Goal: Find specific page/section: Find specific page/section

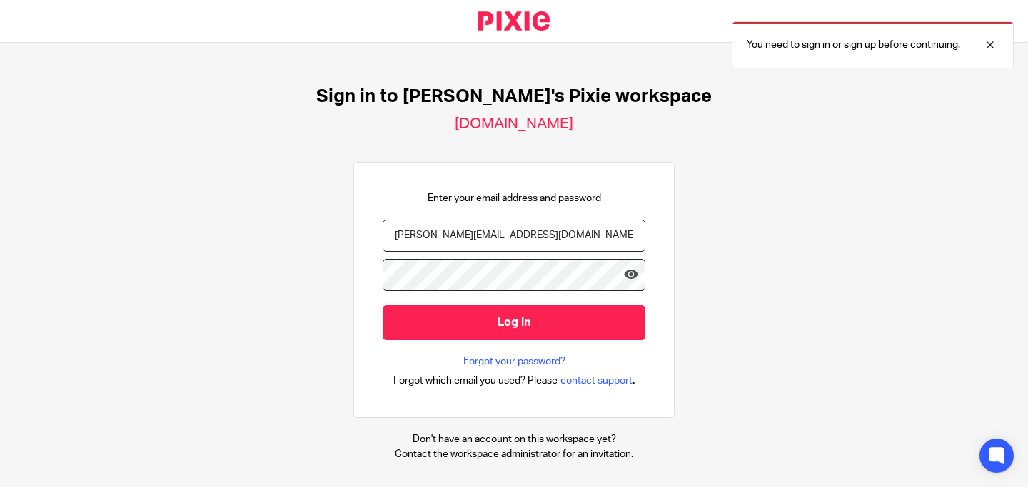
click at [645, 372] on div at bounding box center [645, 372] width 0 height 0
type input "matt@cypherhq.co.uk"
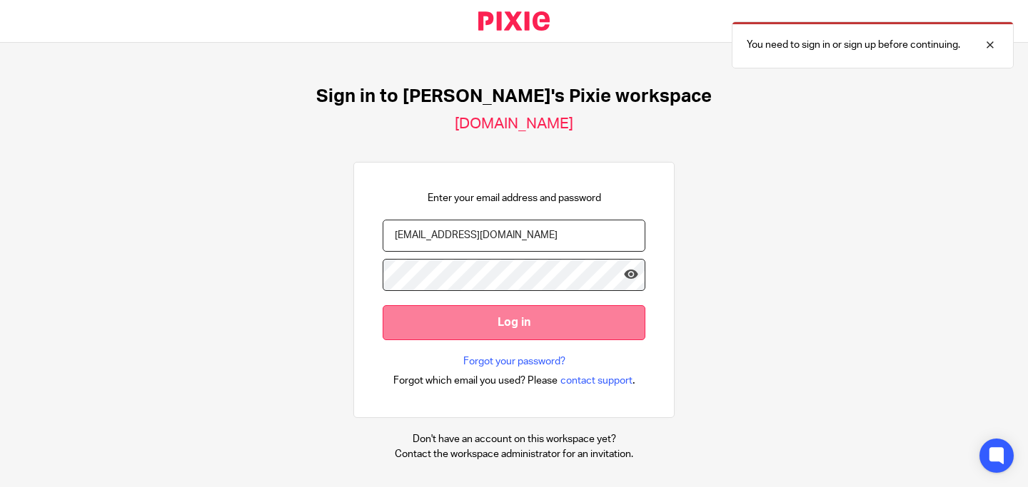
click at [497, 313] on input "Log in" at bounding box center [514, 322] width 263 height 35
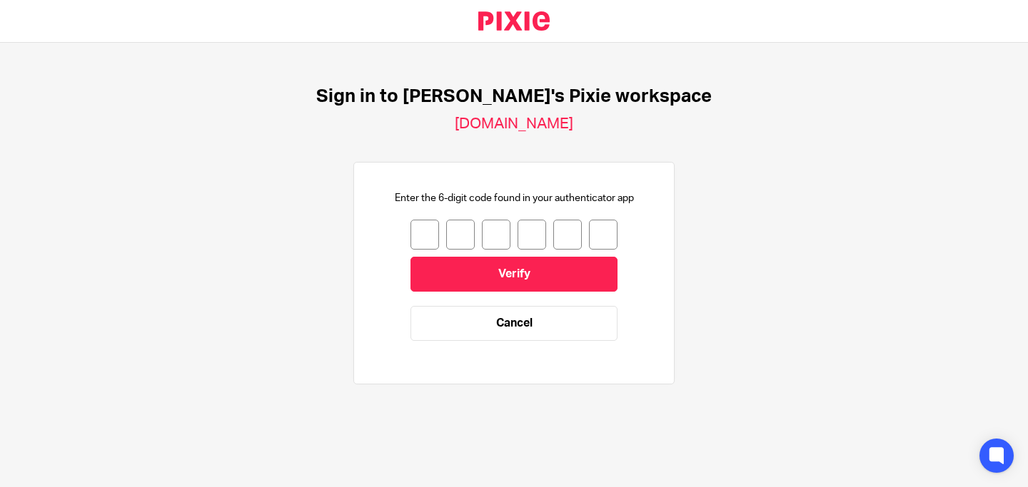
click at [415, 221] on input "number" at bounding box center [424, 235] width 29 height 30
type input "1"
type input "4"
type input "2"
type input "0"
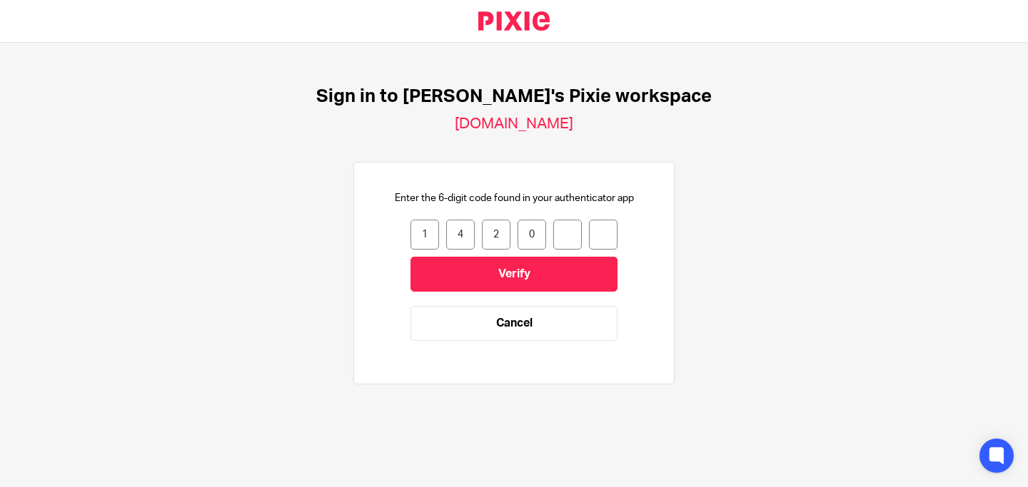
type input "7"
type input "3"
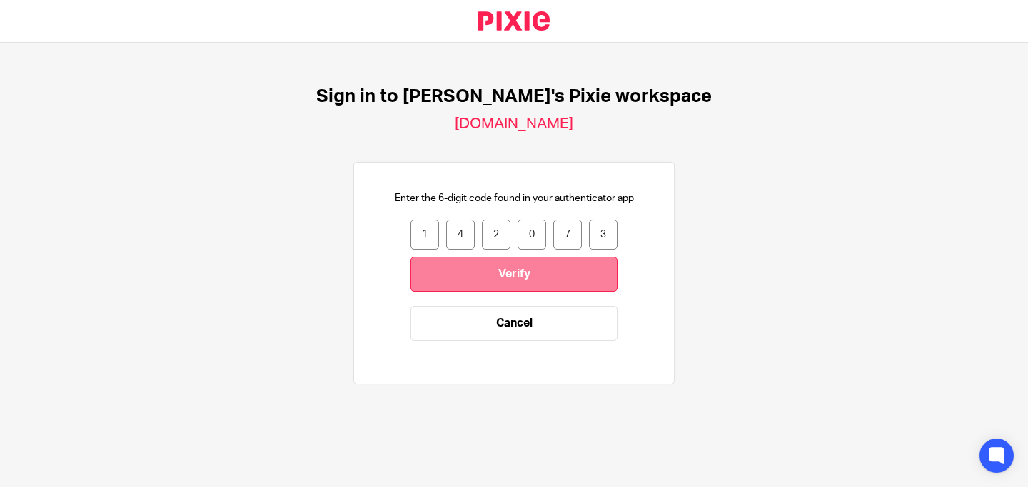
click at [494, 273] on input "Verify" at bounding box center [513, 274] width 207 height 35
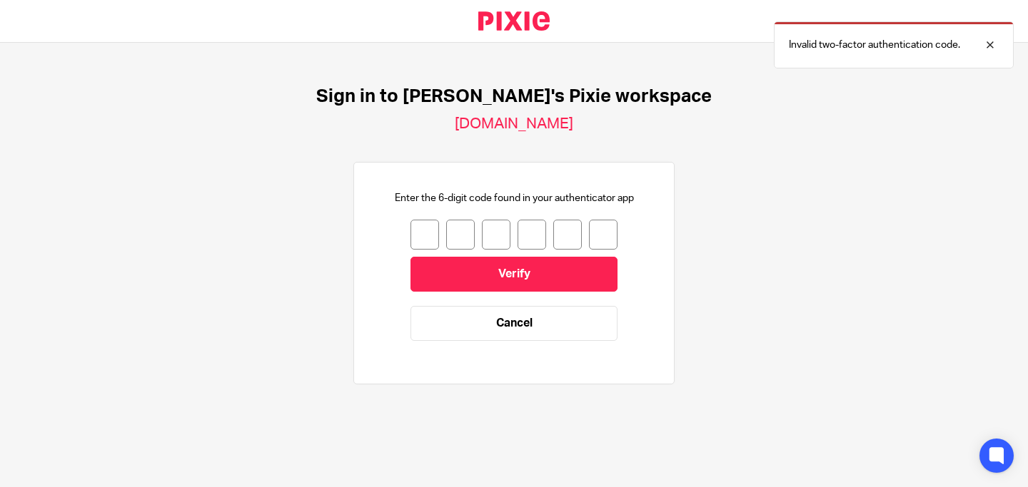
click at [417, 231] on input "number" at bounding box center [424, 235] width 29 height 30
type input "6"
type input "4"
type input "1"
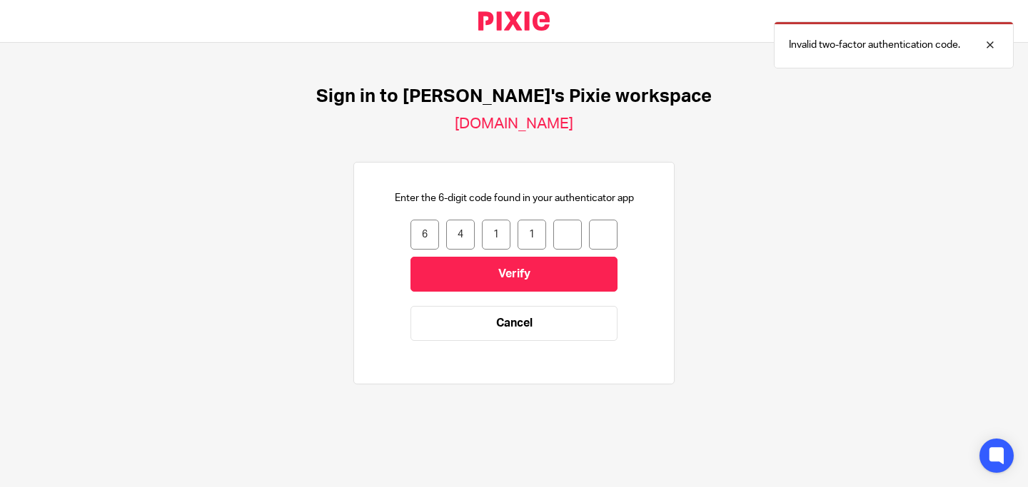
type input "5"
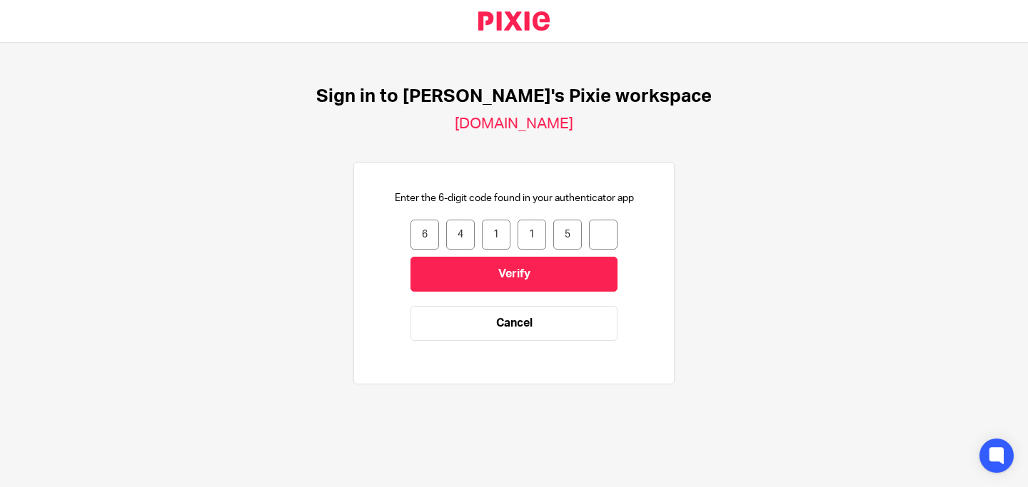
type input "6"
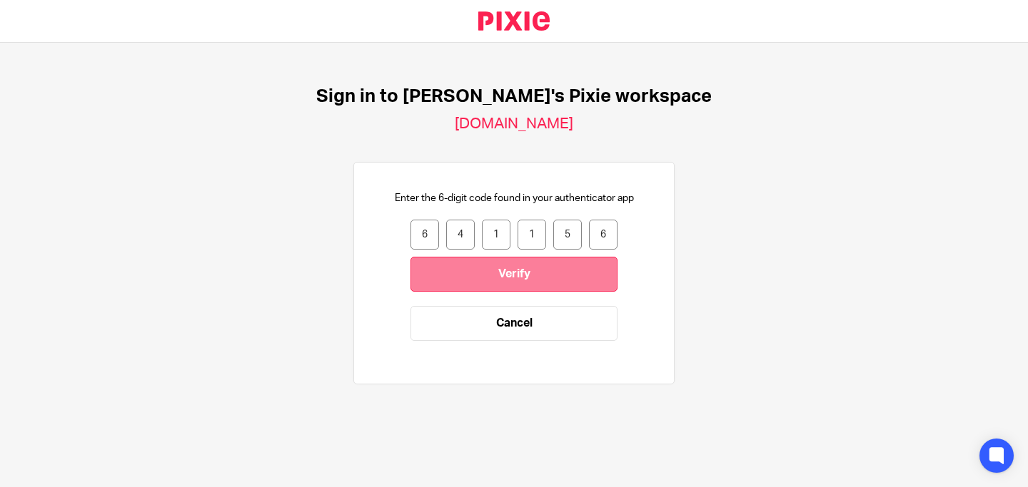
click at [465, 266] on input "Verify" at bounding box center [513, 274] width 207 height 35
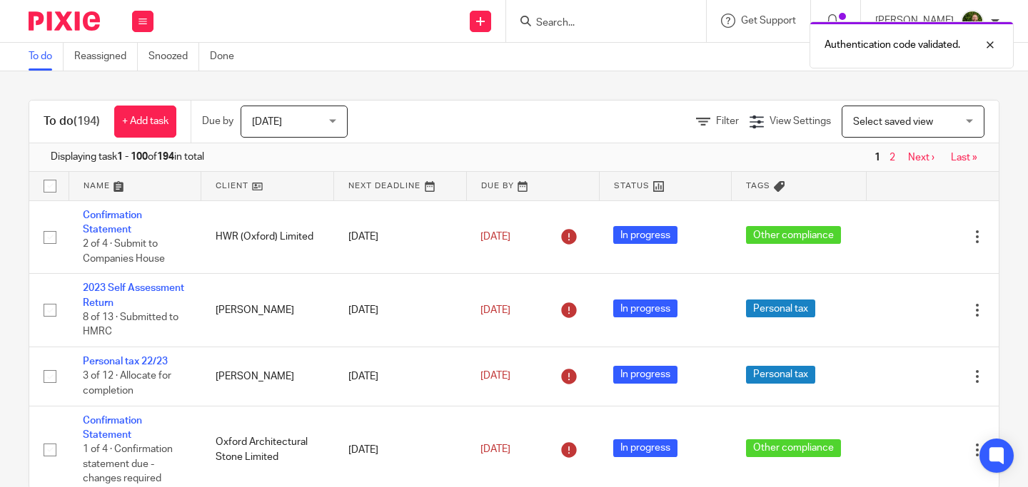
click at [608, 24] on div "Authentication code validated." at bounding box center [764, 41] width 500 height 54
click at [585, 26] on div "Authentication code validated." at bounding box center [764, 41] width 500 height 54
click at [575, 25] on div "Authentication code validated." at bounding box center [764, 41] width 500 height 54
click at [570, 19] on div "Authentication code validated." at bounding box center [764, 41] width 500 height 54
click at [546, 11] on div at bounding box center [606, 21] width 200 height 42
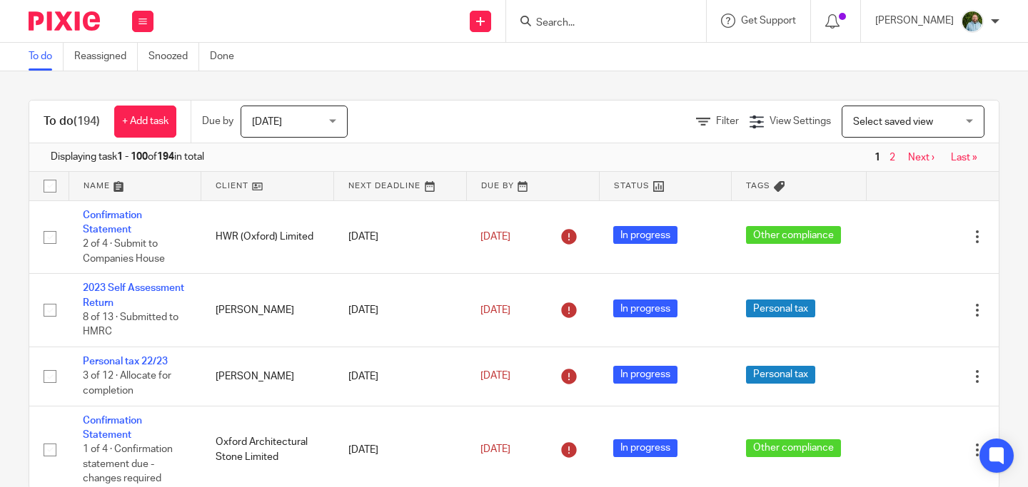
click at [531, 21] on icon at bounding box center [525, 21] width 11 height 11
click at [569, 24] on input "Search" at bounding box center [599, 23] width 128 height 13
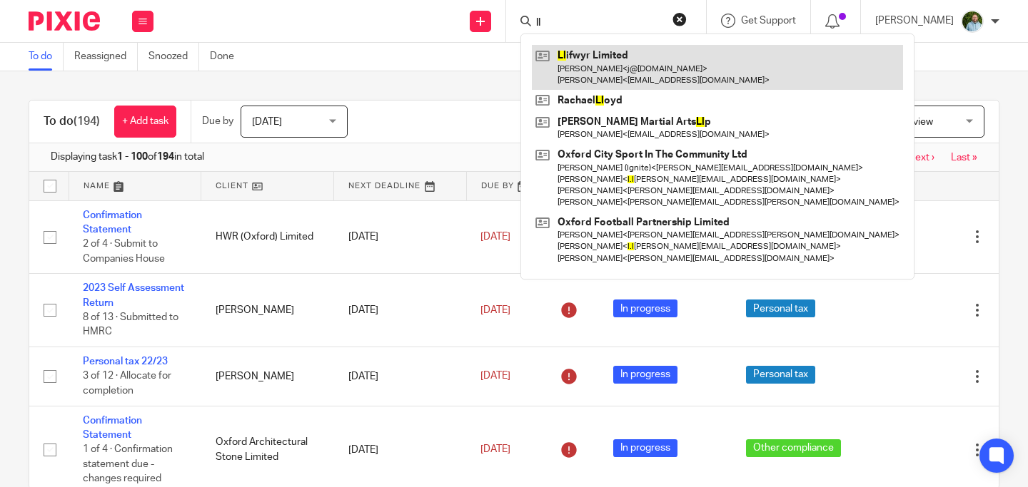
type input "ll"
click at [610, 68] on link at bounding box center [717, 67] width 371 height 44
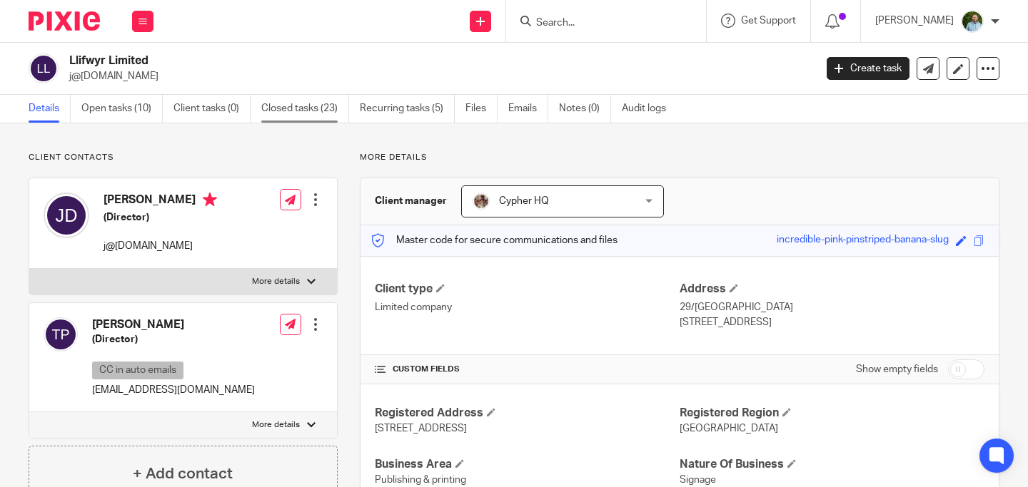
click at [295, 101] on link "Closed tasks (23)" at bounding box center [305, 109] width 88 height 28
